Goal: Transaction & Acquisition: Purchase product/service

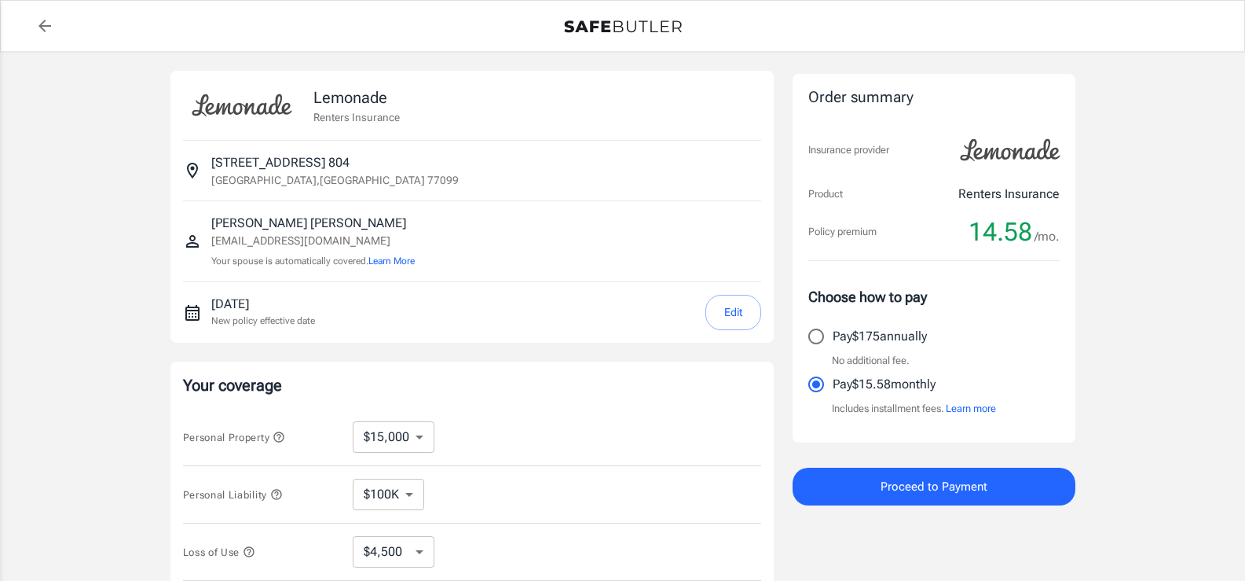
select select "15000"
select select "500"
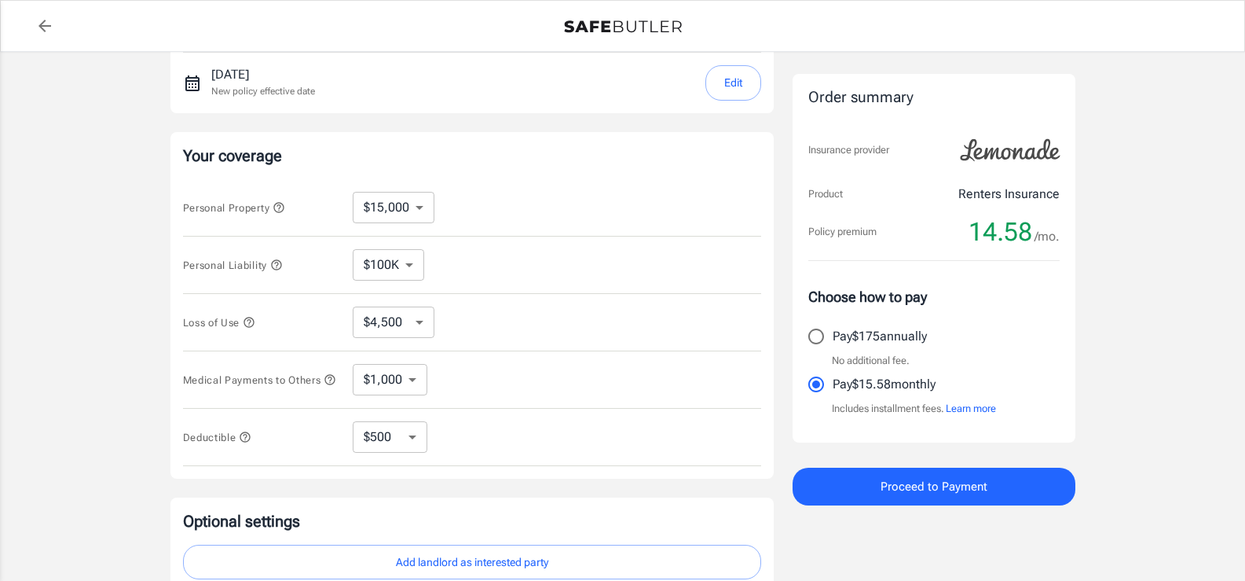
scroll to position [236, 0]
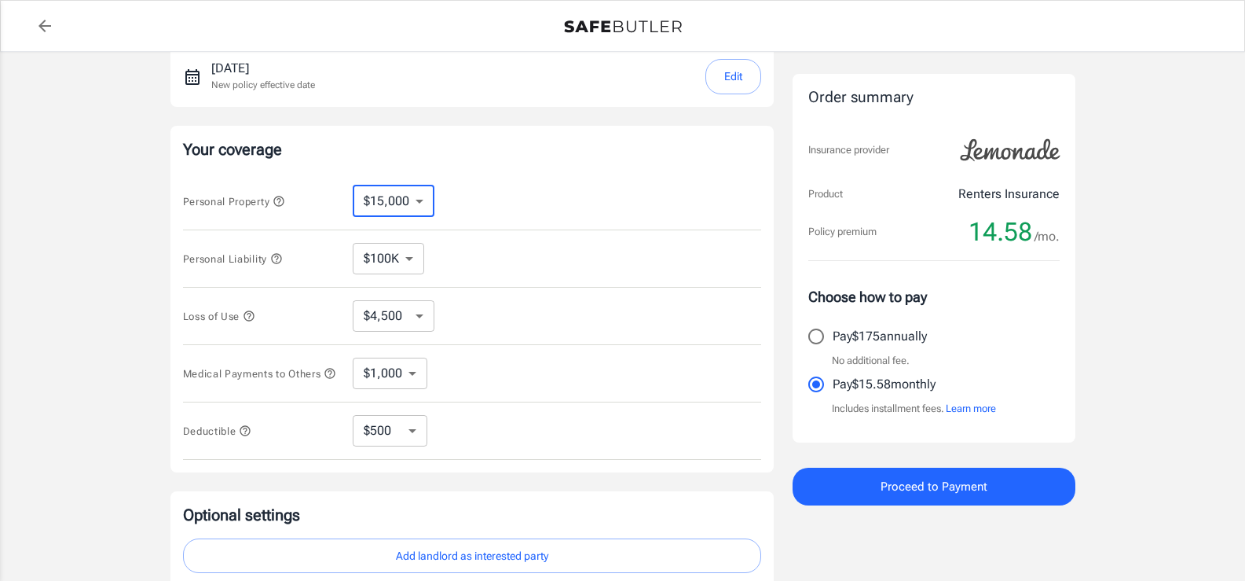
click at [409, 209] on select "$10,000 $15,000 $20,000 $25,000 $30,000 $40,000 $50,000 $100K $150K $200K $250K" at bounding box center [394, 200] width 82 height 31
select select "10000"
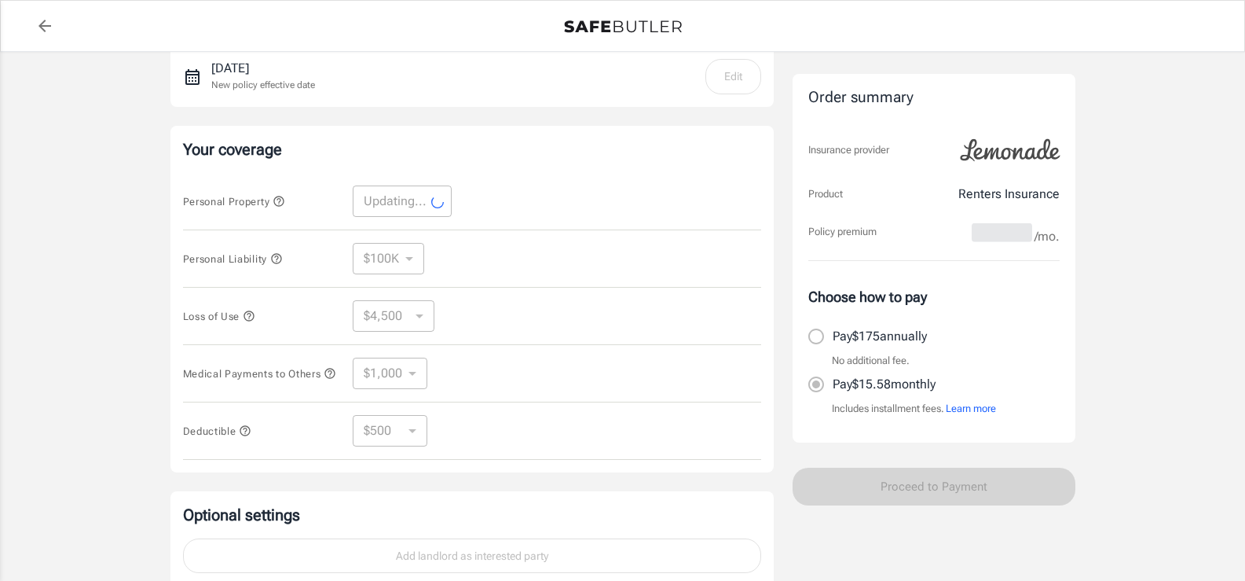
select select "10000"
select select "3000"
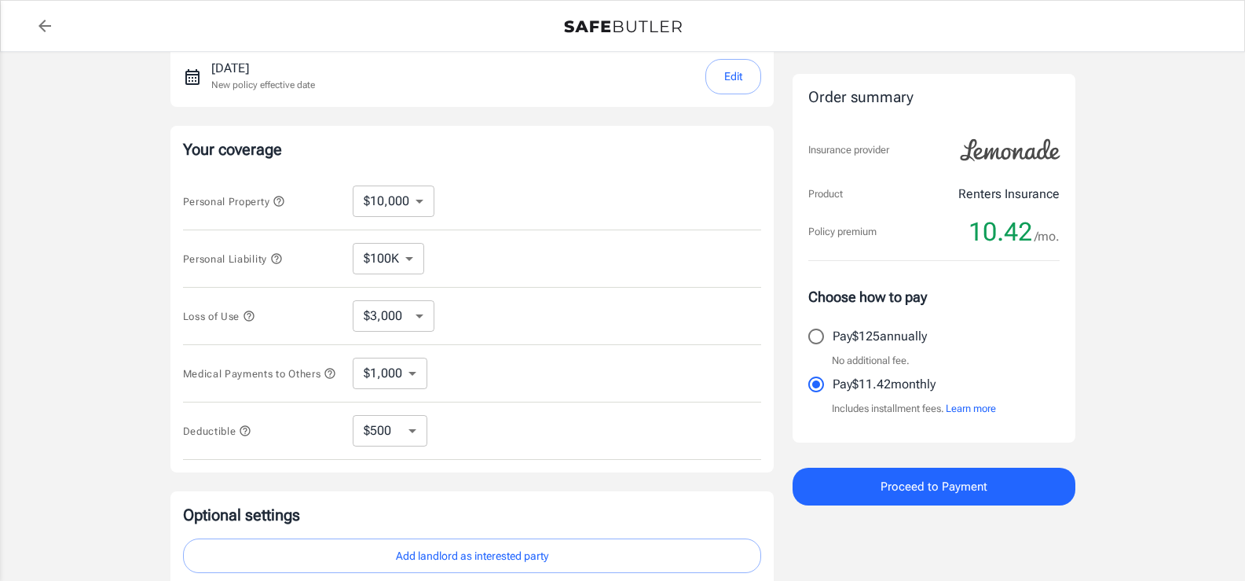
click at [418, 317] on select "$3,000 $6,000 $12,000 $21,000 $36,000 $60,000 $96,000 $153K $198K" at bounding box center [394, 315] width 82 height 31
click at [401, 259] on select "$100K $200K $300K $400K $500K" at bounding box center [388, 258] width 71 height 31
click at [538, 375] on div "Medical Payments to Others $1,000 $2,000 $3,000 $4,000 $5,000 ​" at bounding box center [472, 373] width 578 height 57
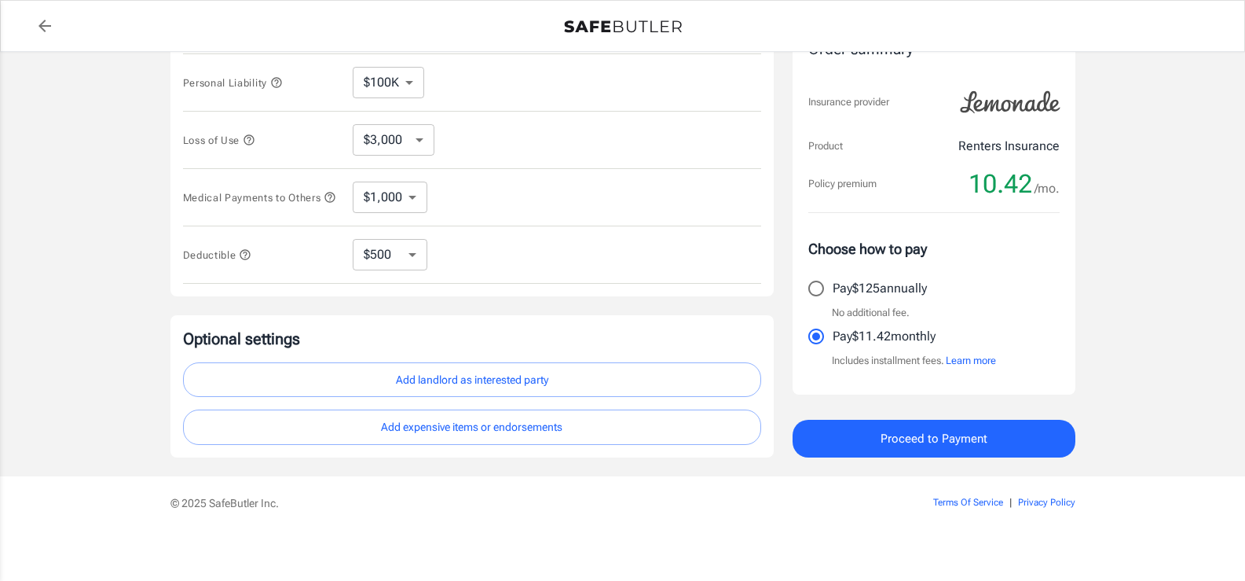
scroll to position [423, 0]
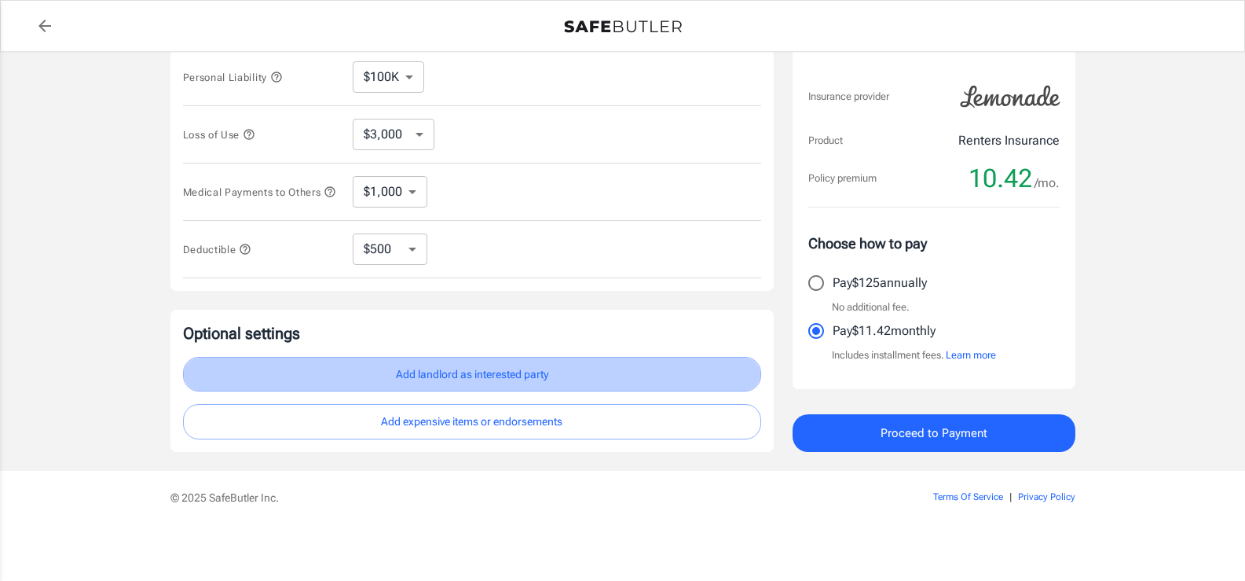
click at [463, 379] on button "Add landlord as interested party" at bounding box center [472, 374] width 578 height 35
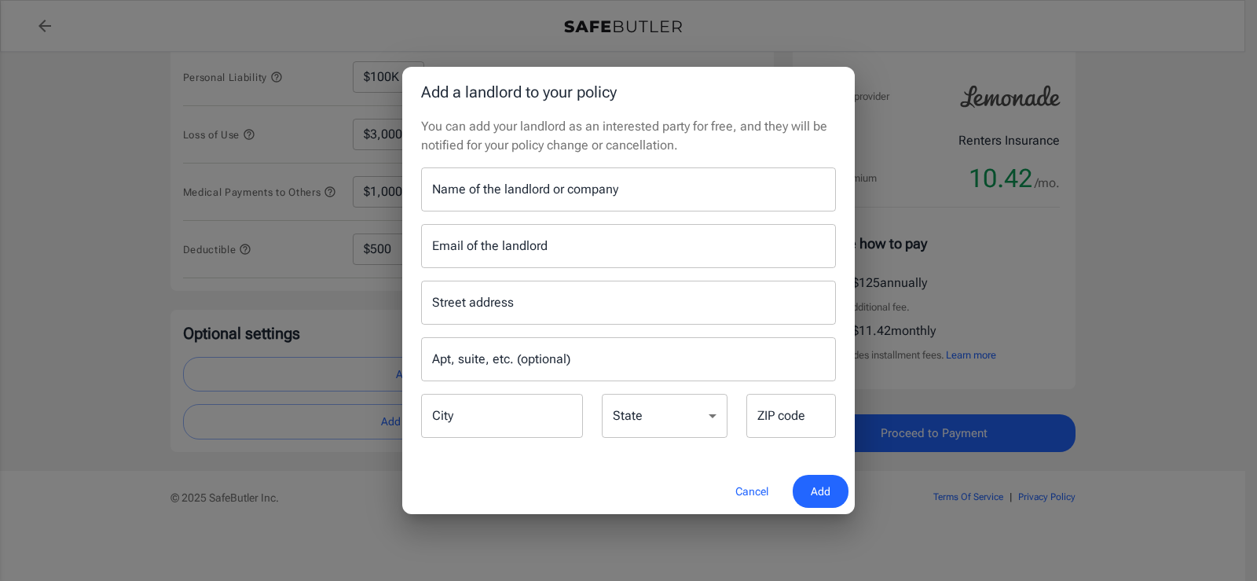
click at [478, 208] on input "Name of the landlord or company" at bounding box center [628, 189] width 415 height 44
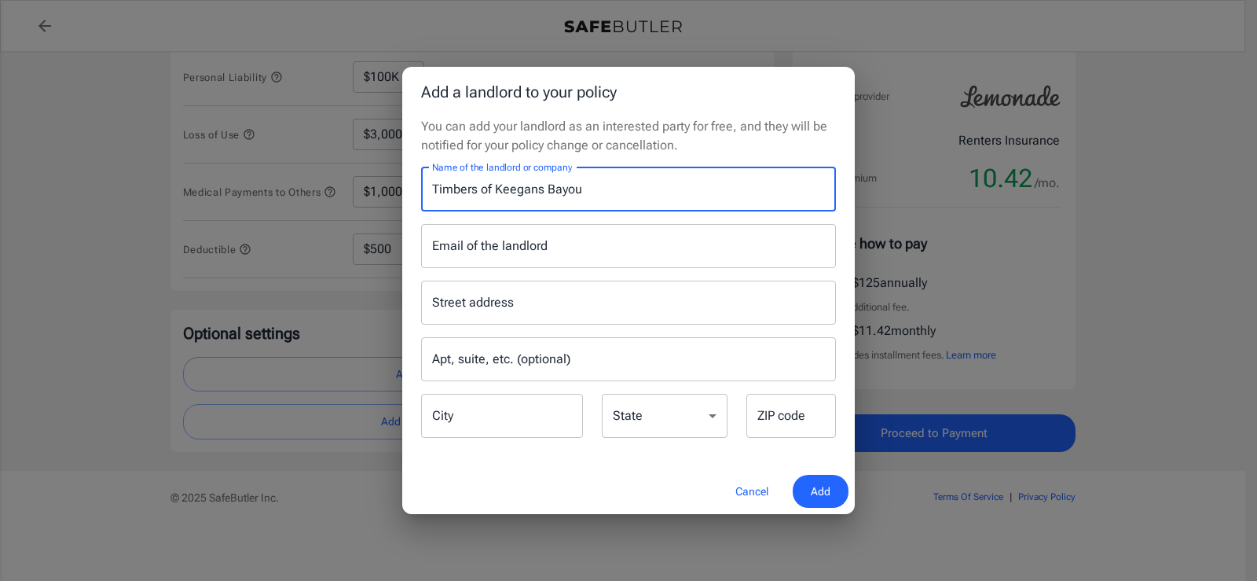
type input "Timbers of Keegans Bayou"
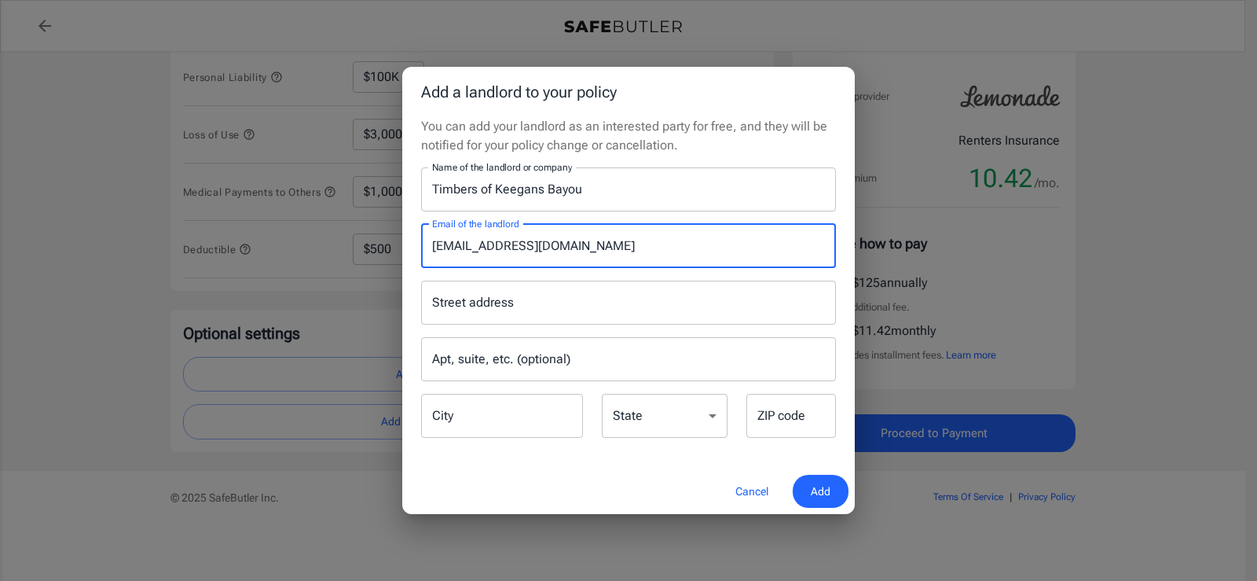
type input "[EMAIL_ADDRESS][DOMAIN_NAME]"
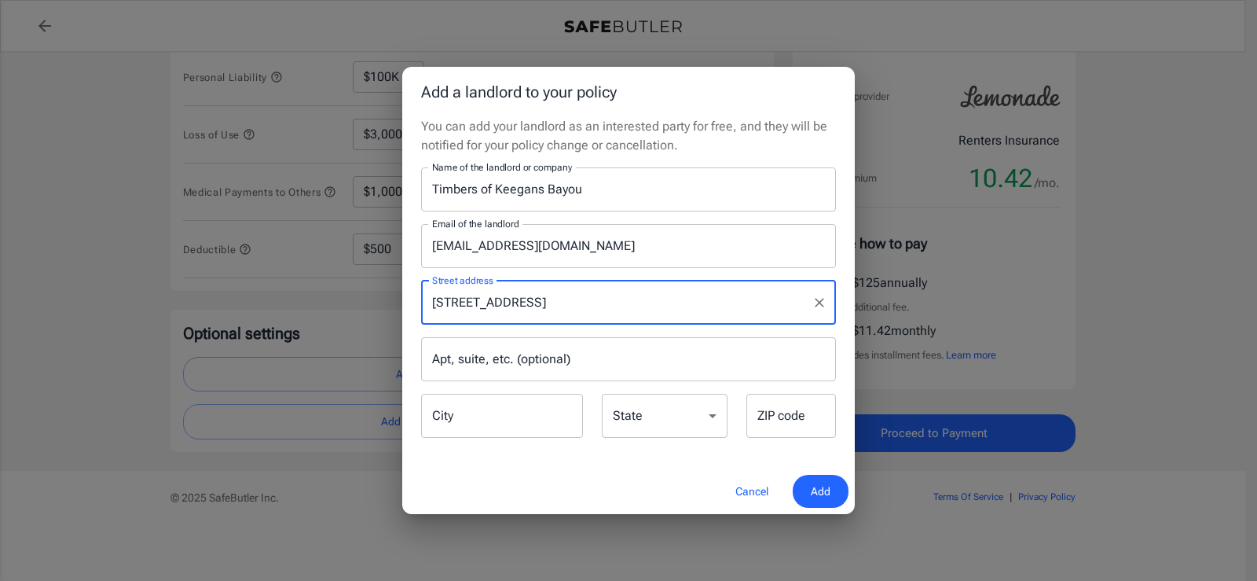
type input "[STREET_ADDRESS]"
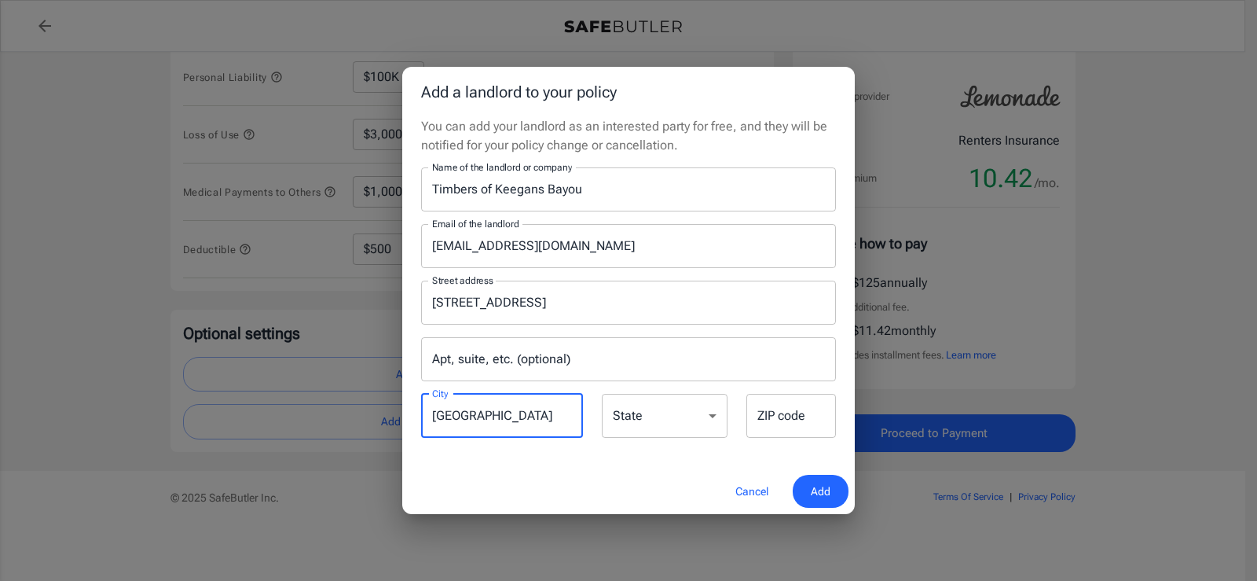
type input "[GEOGRAPHIC_DATA]"
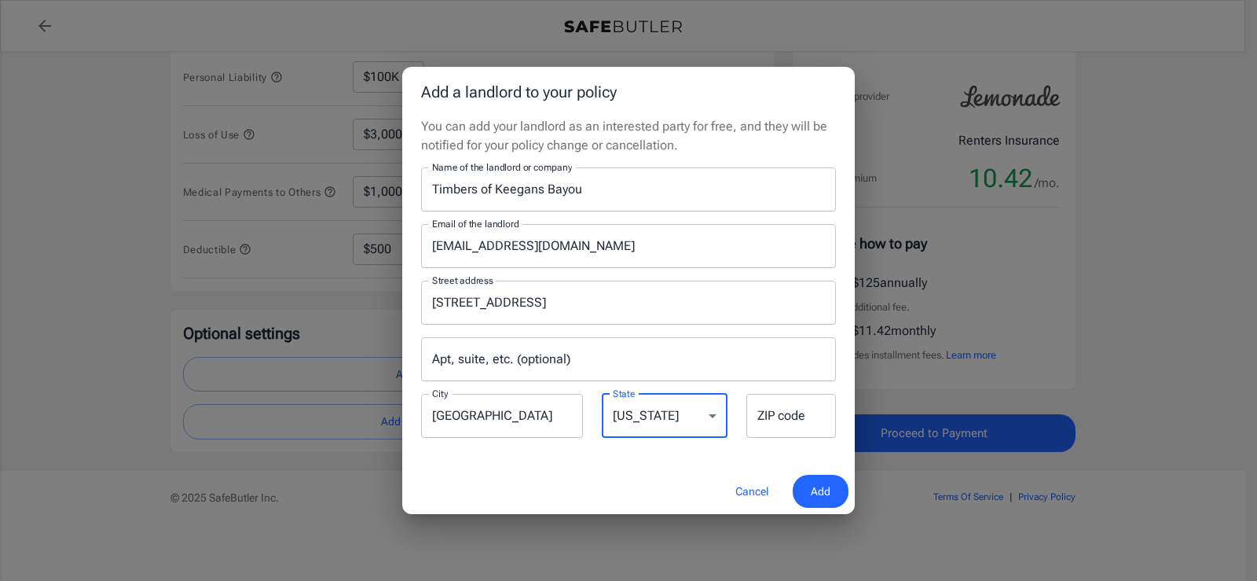
select select "[GEOGRAPHIC_DATA]"
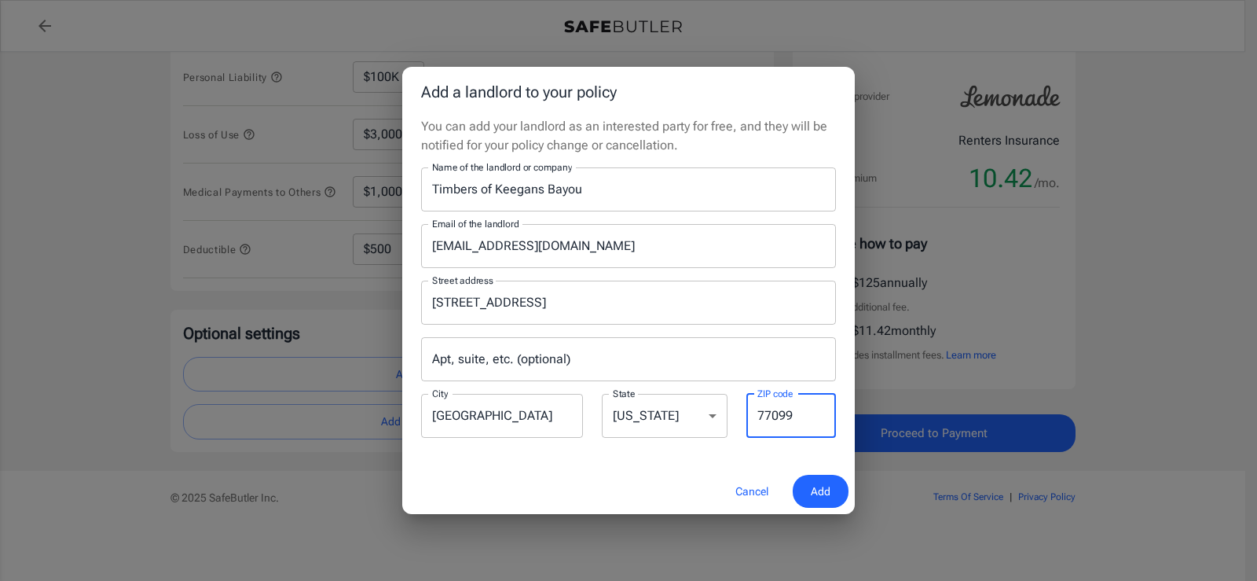
type input "77099"
click at [811, 484] on span "Add" at bounding box center [821, 492] width 20 height 20
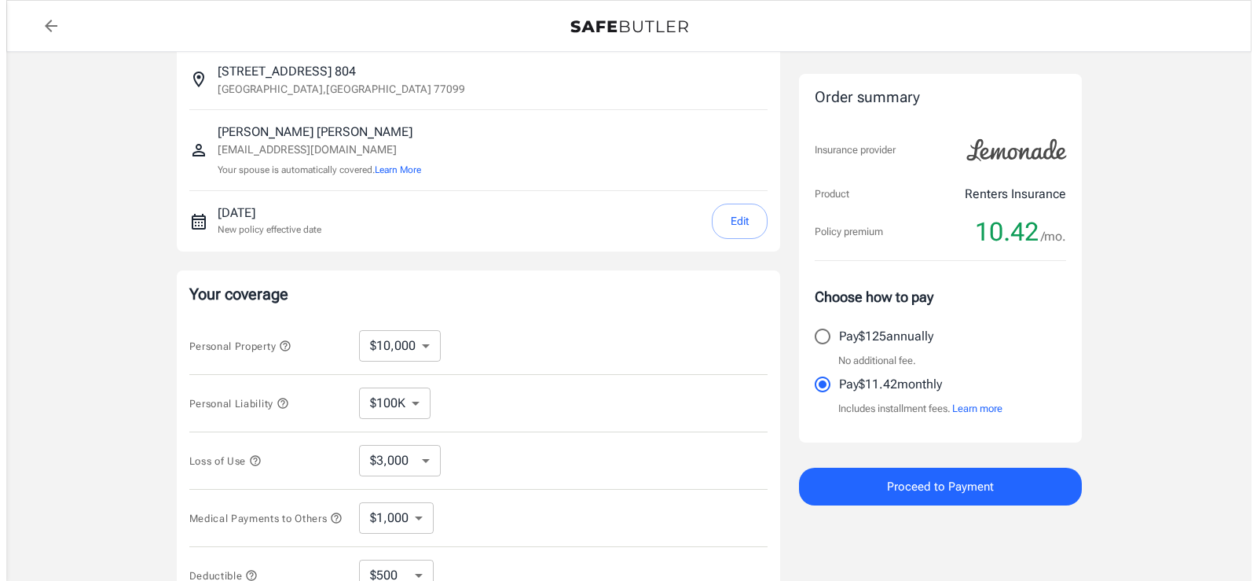
scroll to position [0, 0]
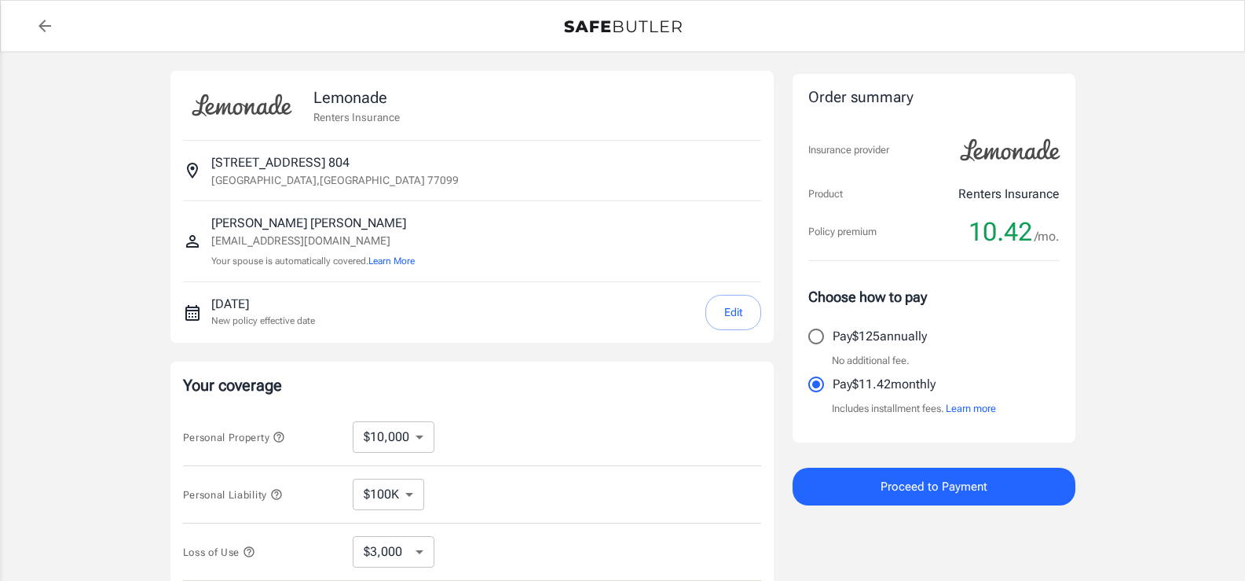
click at [995, 491] on button "Proceed to Payment" at bounding box center [934, 486] width 283 height 38
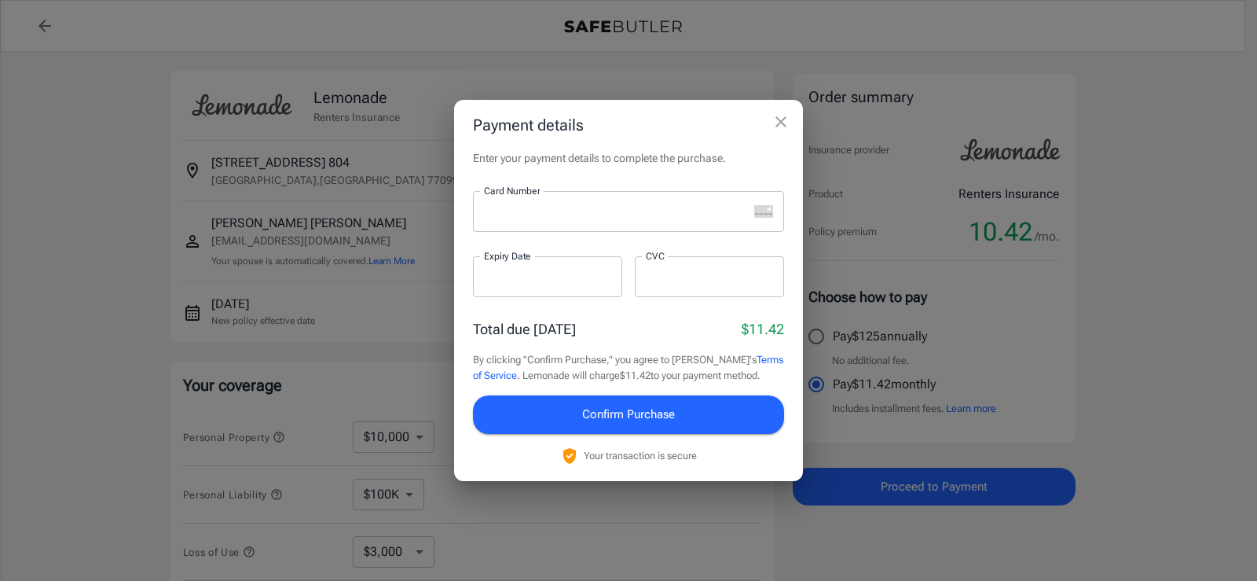
click at [539, 224] on div at bounding box center [610, 211] width 275 height 41
click at [677, 417] on button "Confirm Purchase" at bounding box center [628, 414] width 311 height 38
